Goal: Information Seeking & Learning: Learn about a topic

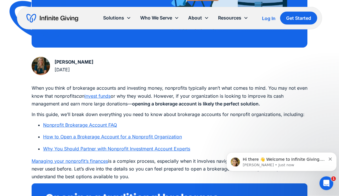
scroll to position [259, 0]
click at [331, 157] on button "Dismiss notification" at bounding box center [331, 159] width 4 height 5
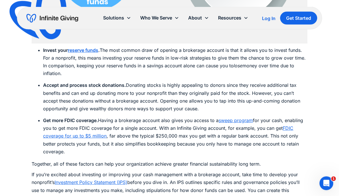
scroll to position [979, 0]
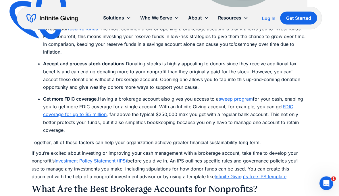
scroll to position [1000, 0]
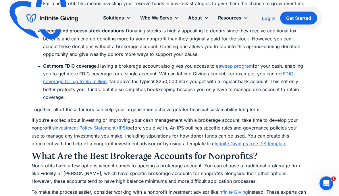
scroll to position [1034, 0]
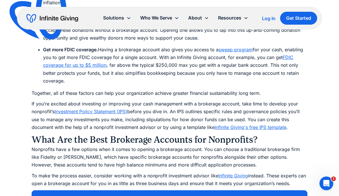
scroll to position [1050, 0]
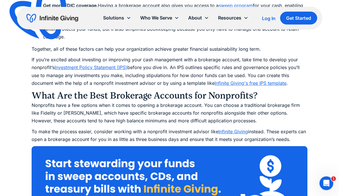
scroll to position [1094, 0]
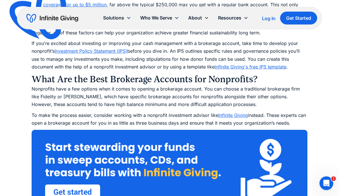
scroll to position [1110, 0]
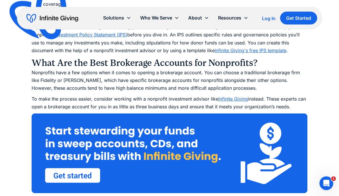
scroll to position [1127, 0]
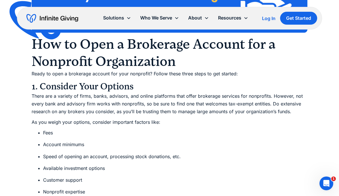
scroll to position [1288, 0]
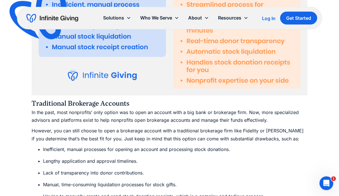
scroll to position [1589, 0]
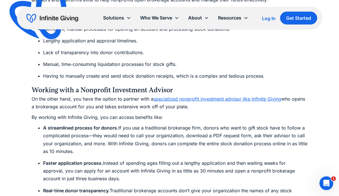
scroll to position [1709, 0]
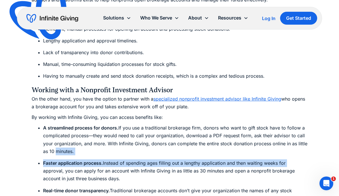
click at [323, 166] on div "Ultimate Guides Nonprofit Brokerage Accounts: Guide, FAQ, & How to Open One Wit…" at bounding box center [169, 86] width 339 height 3591
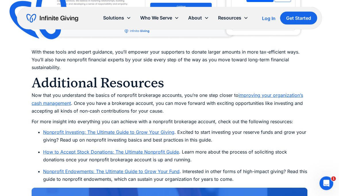
scroll to position [3197, 0]
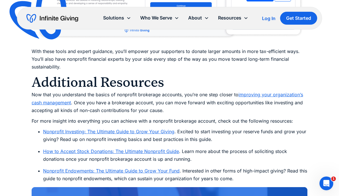
click at [130, 149] on link "How to Accept Stock Donations: The Ultimate Nonprofit Guide" at bounding box center [111, 152] width 136 height 6
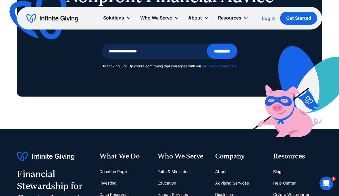
scroll to position [2591, 0]
